Goal: Communication & Community: Answer question/provide support

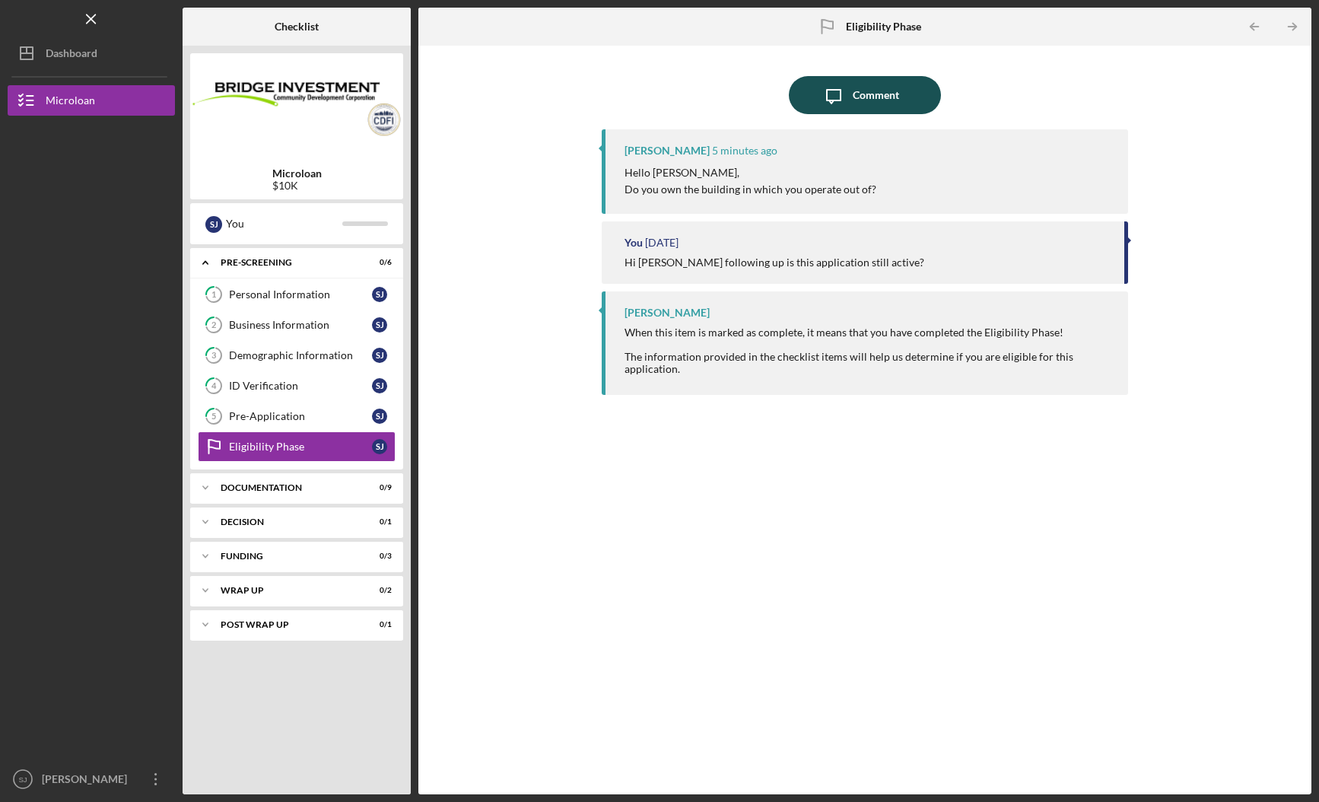
click at [880, 77] on div "Comment" at bounding box center [875, 95] width 46 height 38
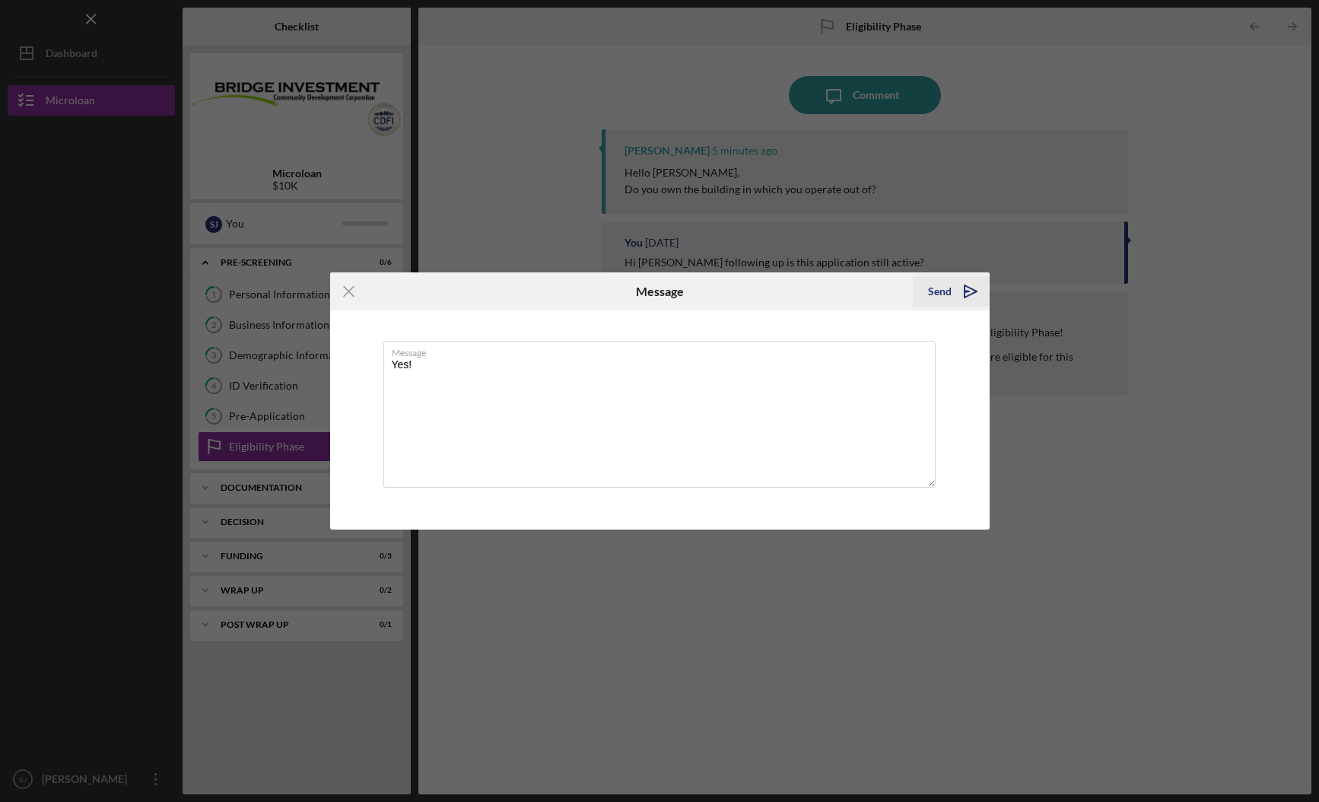
type textarea "Yes!"
click at [943, 288] on div "Send" at bounding box center [940, 291] width 24 height 30
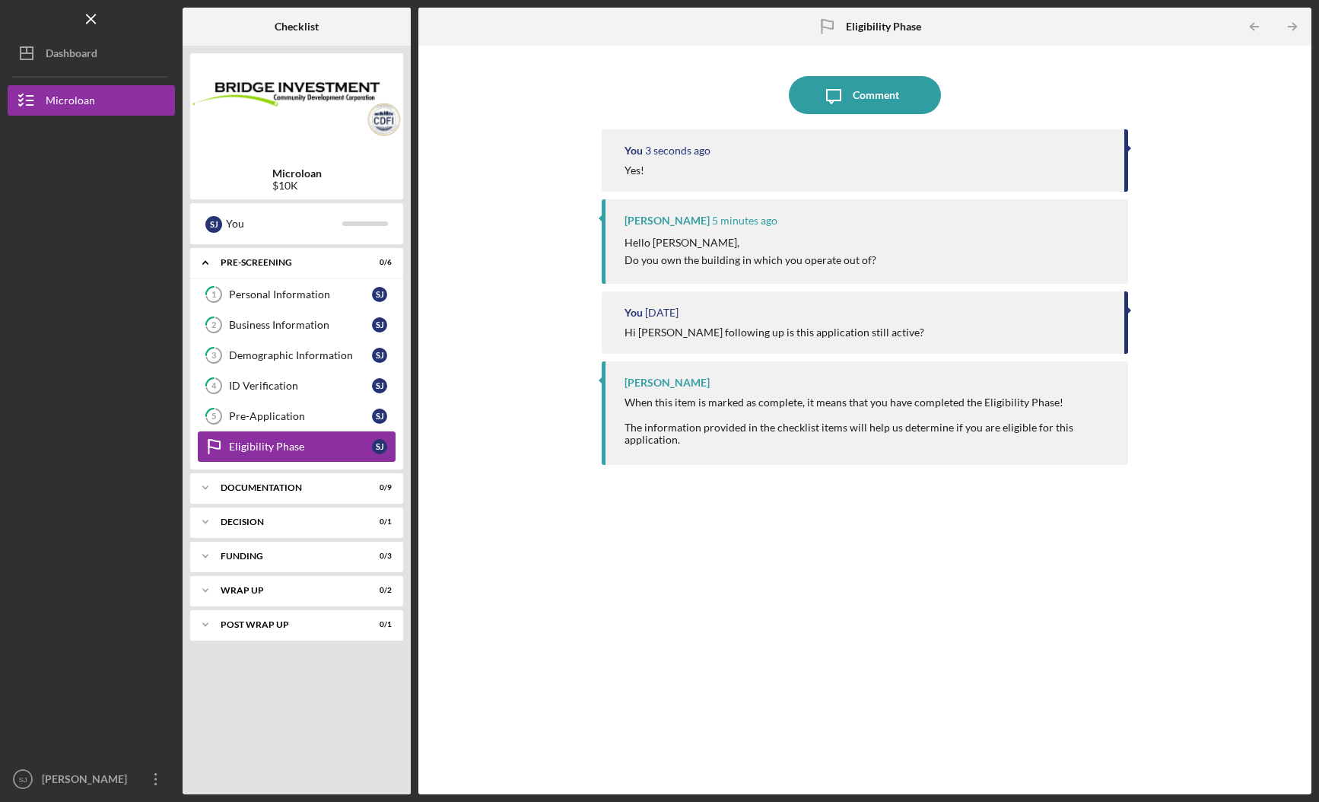
click at [357, 451] on div "Eligibility Phase" at bounding box center [300, 446] width 143 height 12
